Goal: Find specific page/section: Find specific page/section

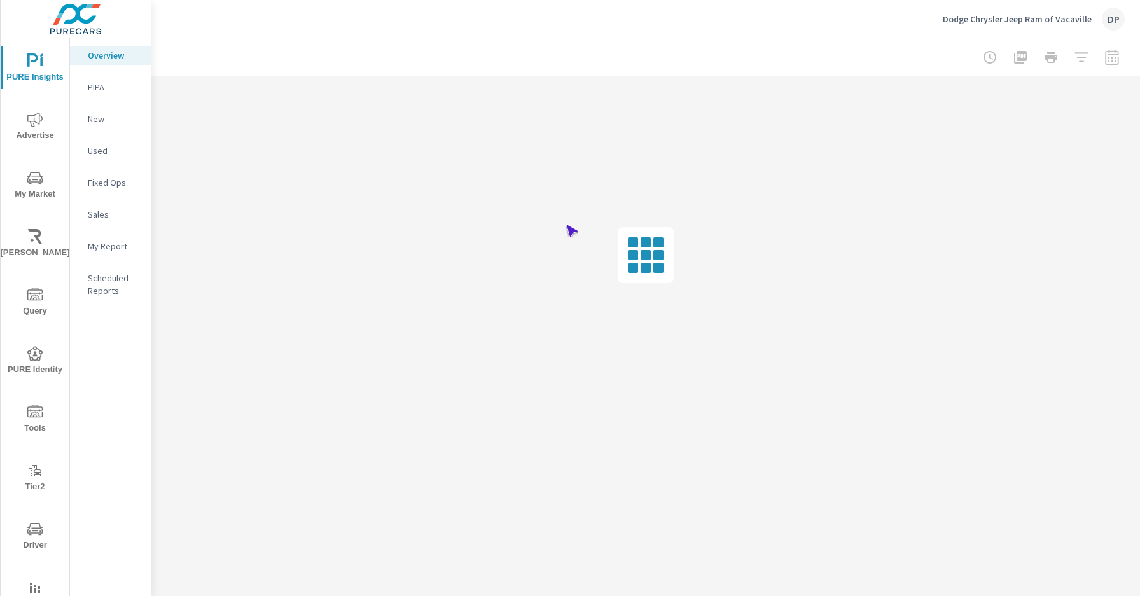
click at [32, 537] on span "Driver" at bounding box center [34, 537] width 61 height 31
